Goal: Use online tool/utility: Utilize a website feature to perform a specific function

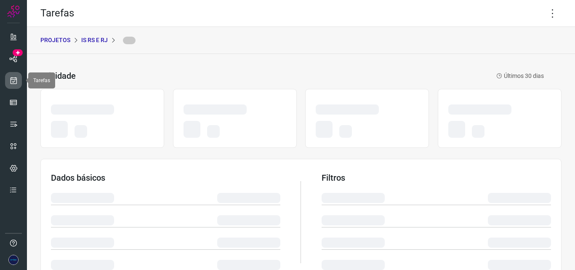
click at [13, 82] on icon at bounding box center [13, 80] width 9 height 8
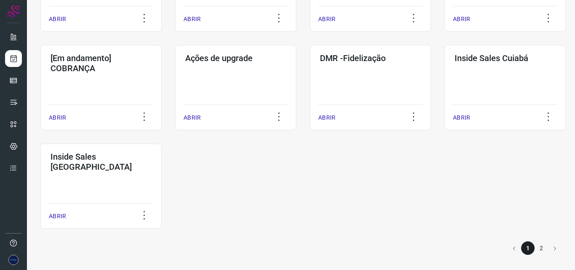
click at [538, 248] on li "2" at bounding box center [540, 247] width 13 height 13
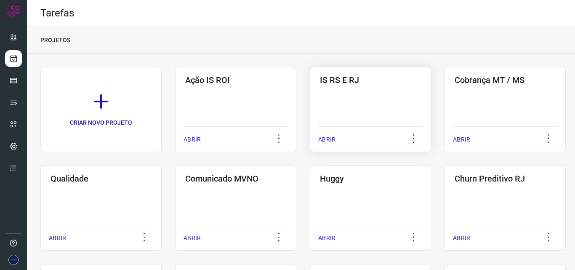
click at [399, 127] on div "ABRIR" at bounding box center [370, 136] width 104 height 21
click at [326, 135] on p "ABRIR" at bounding box center [326, 139] width 17 height 9
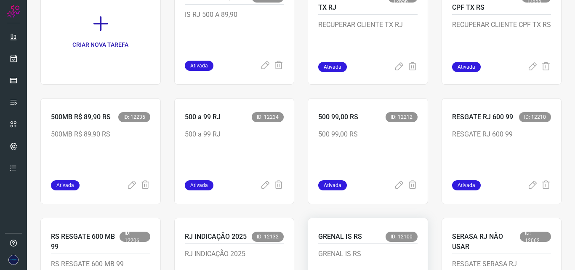
scroll to position [126, 0]
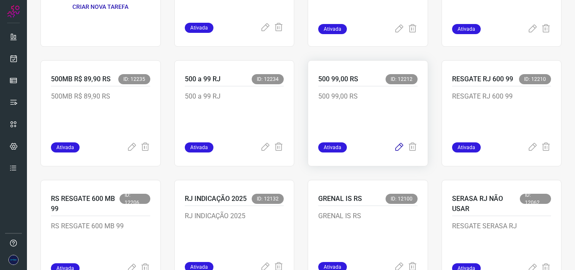
click at [394, 147] on icon at bounding box center [399, 147] width 10 height 10
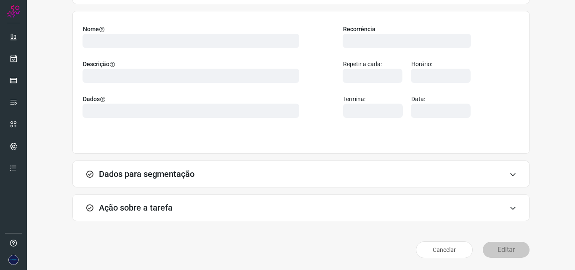
scroll to position [59, 0]
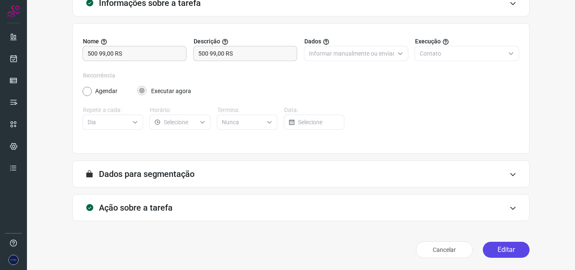
click at [493, 252] on button "Editar" at bounding box center [505, 249] width 47 height 16
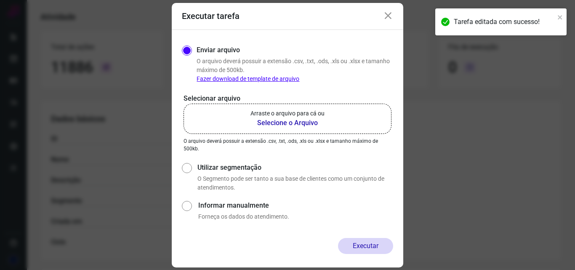
click at [290, 124] on b "Selecione o Arquivo" at bounding box center [287, 123] width 74 height 10
click at [0, 0] on input "Arraste o arquivo para cá ou Selecione o Arquivo" at bounding box center [0, 0] width 0 height 0
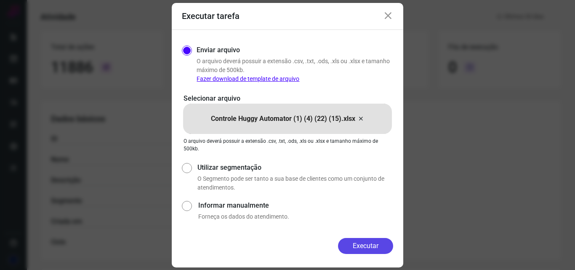
click at [363, 244] on button "Executar" at bounding box center [365, 246] width 55 height 16
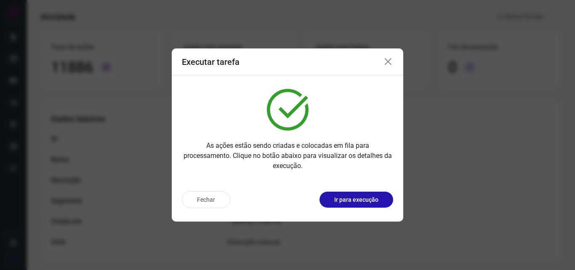
click at [387, 64] on icon at bounding box center [388, 62] width 10 height 10
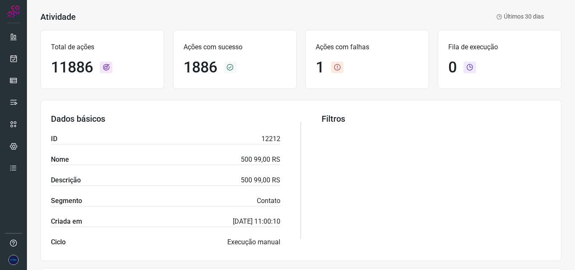
drag, startPoint x: 426, startPoint y: 133, endPoint x: 422, endPoint y: 116, distance: 18.2
click at [426, 134] on div "Filtros" at bounding box center [435, 180] width 229 height 133
